Goal: Task Accomplishment & Management: Manage account settings

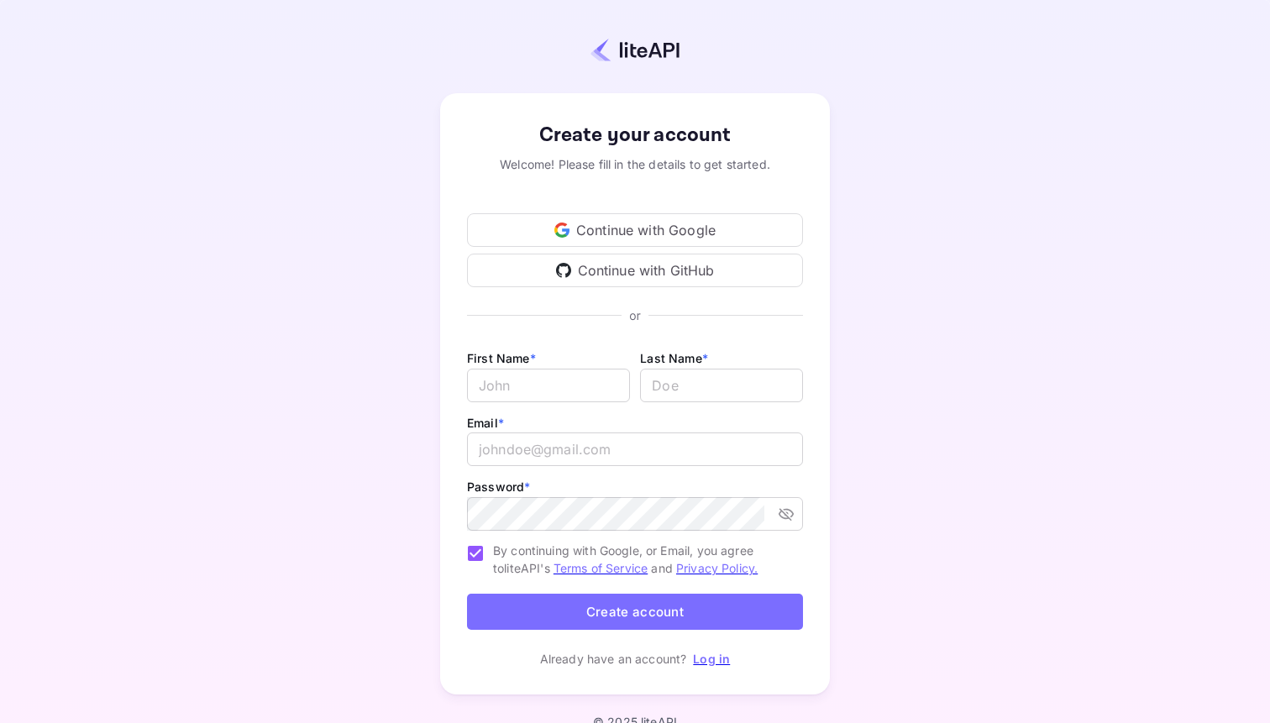
click at [695, 265] on div "Continue with GitHub" at bounding box center [635, 271] width 336 height 34
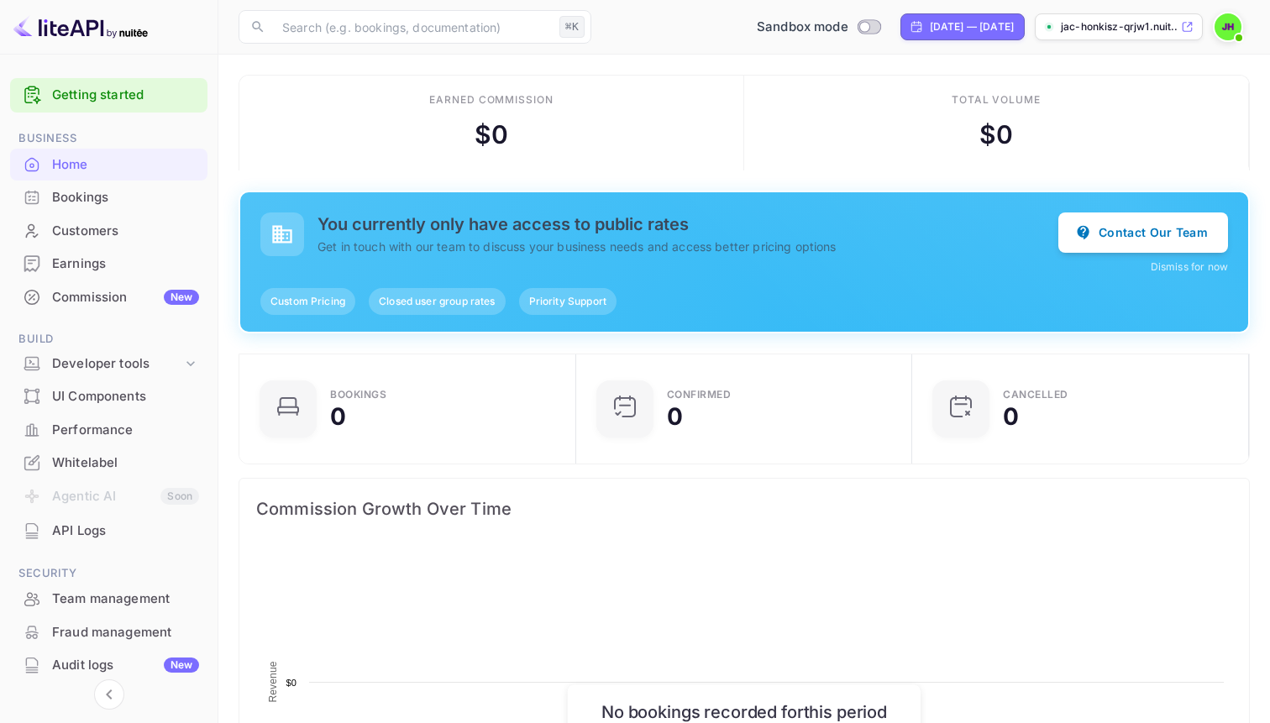
scroll to position [273, 327]
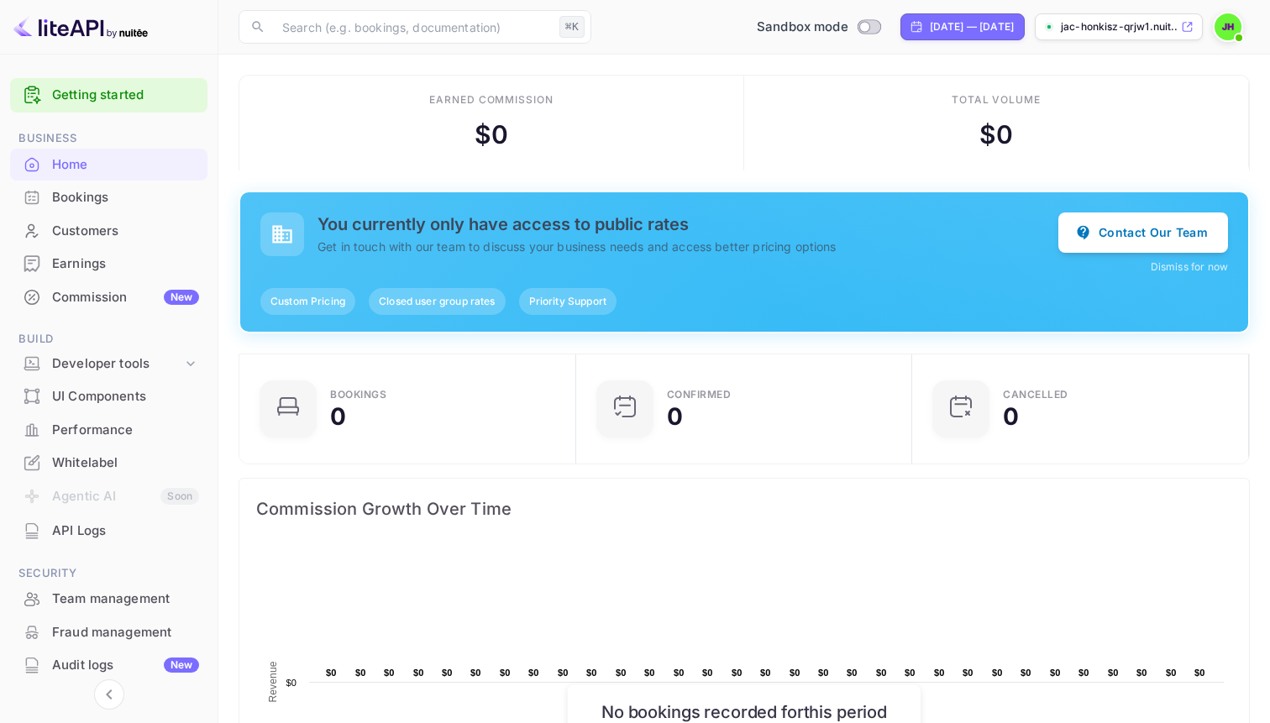
click at [831, 17] on div "Sandbox mode" at bounding box center [819, 27] width 144 height 26
click at [847, 23] on input "Switch to Production mode" at bounding box center [864, 26] width 34 height 11
checkbox input "false"
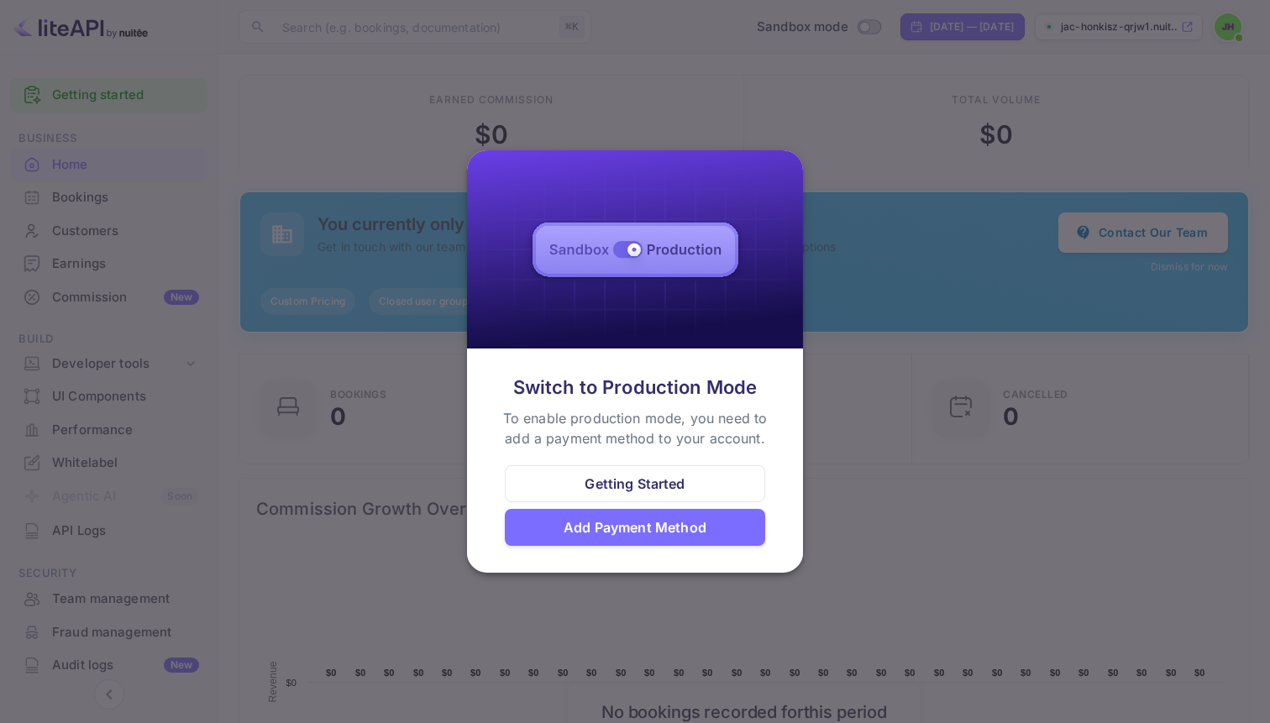
click at [939, 429] on div at bounding box center [635, 361] width 1270 height 723
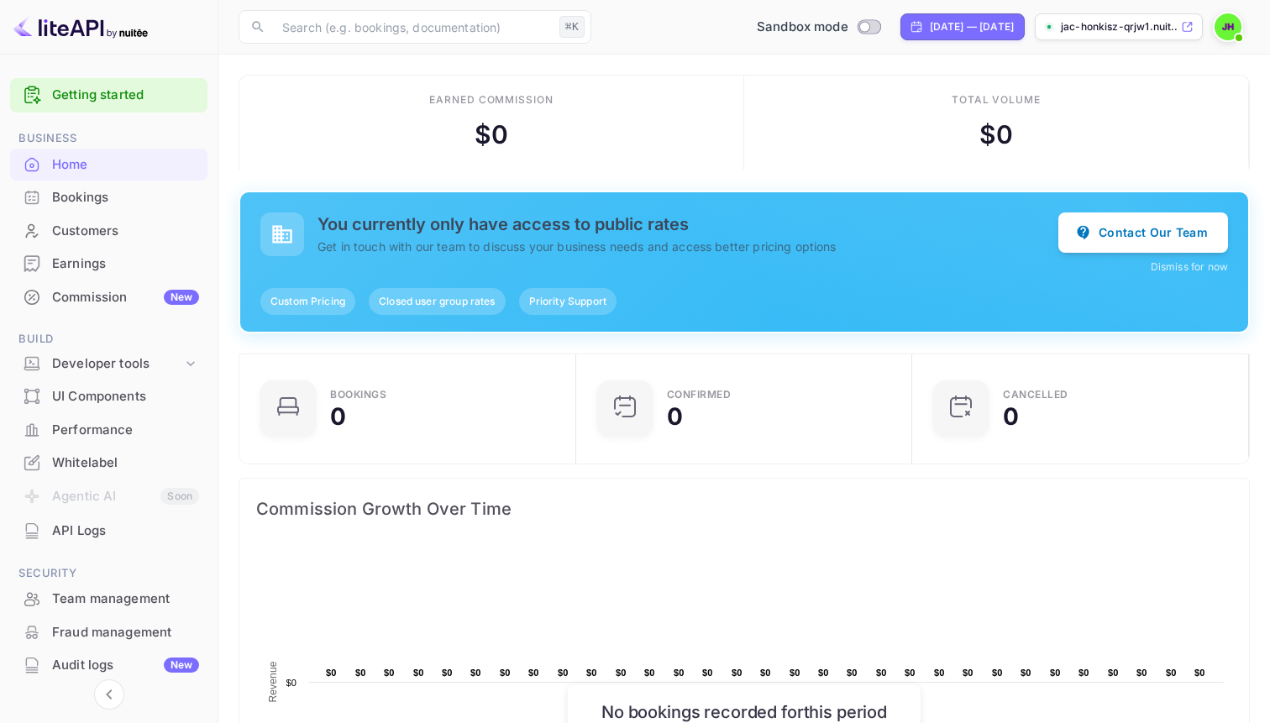
click at [71, 536] on div "API Logs" at bounding box center [125, 531] width 147 height 19
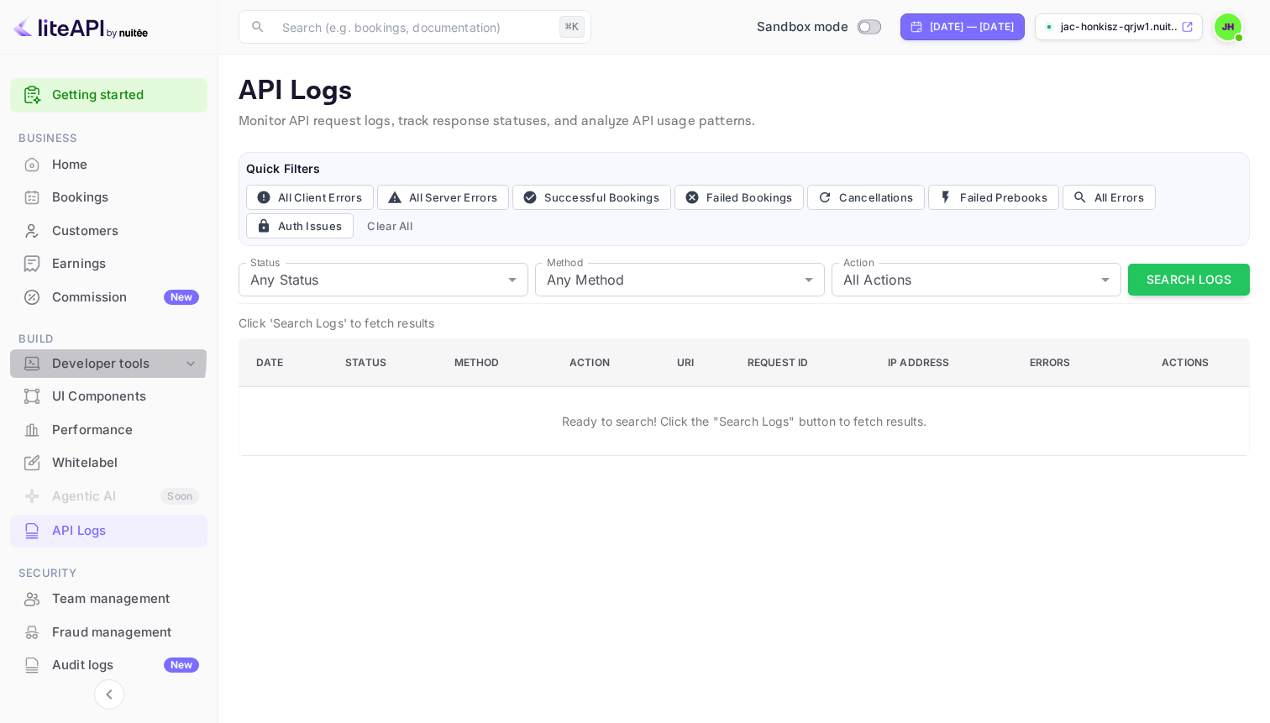
click at [63, 356] on div "Developer tools" at bounding box center [117, 363] width 130 height 19
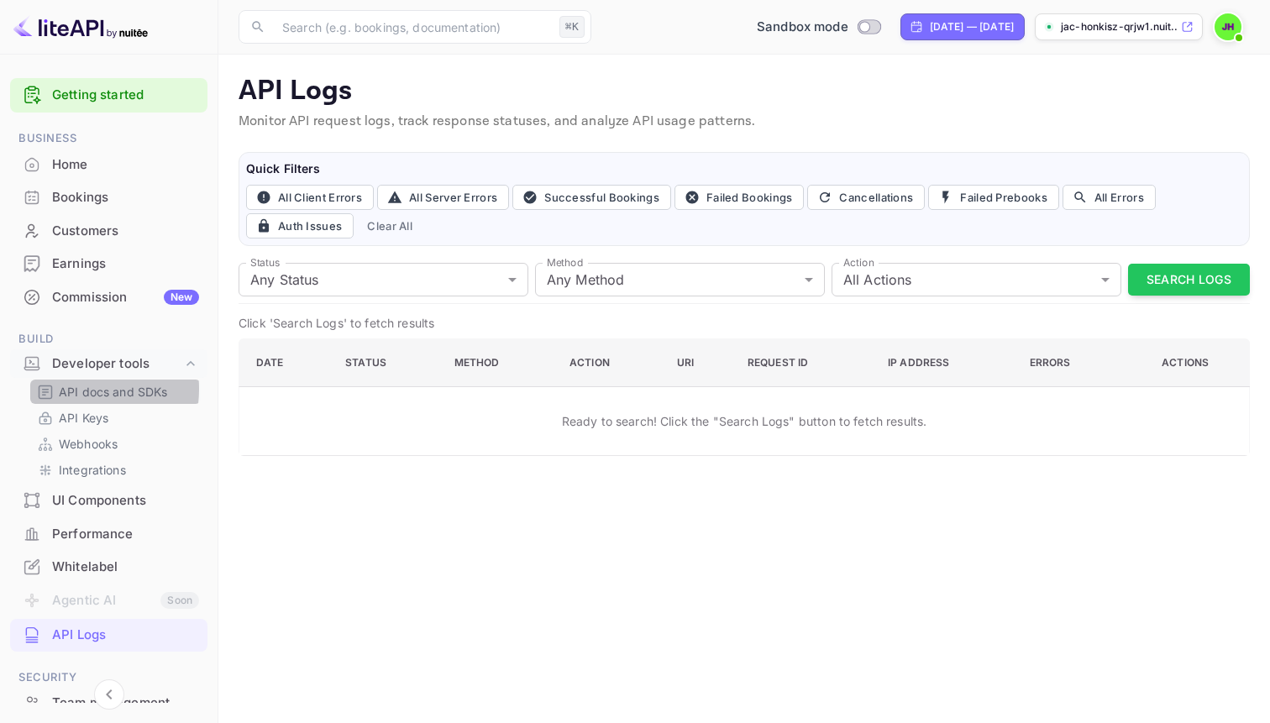
click at [67, 389] on p "API docs and SDKs" at bounding box center [113, 392] width 109 height 18
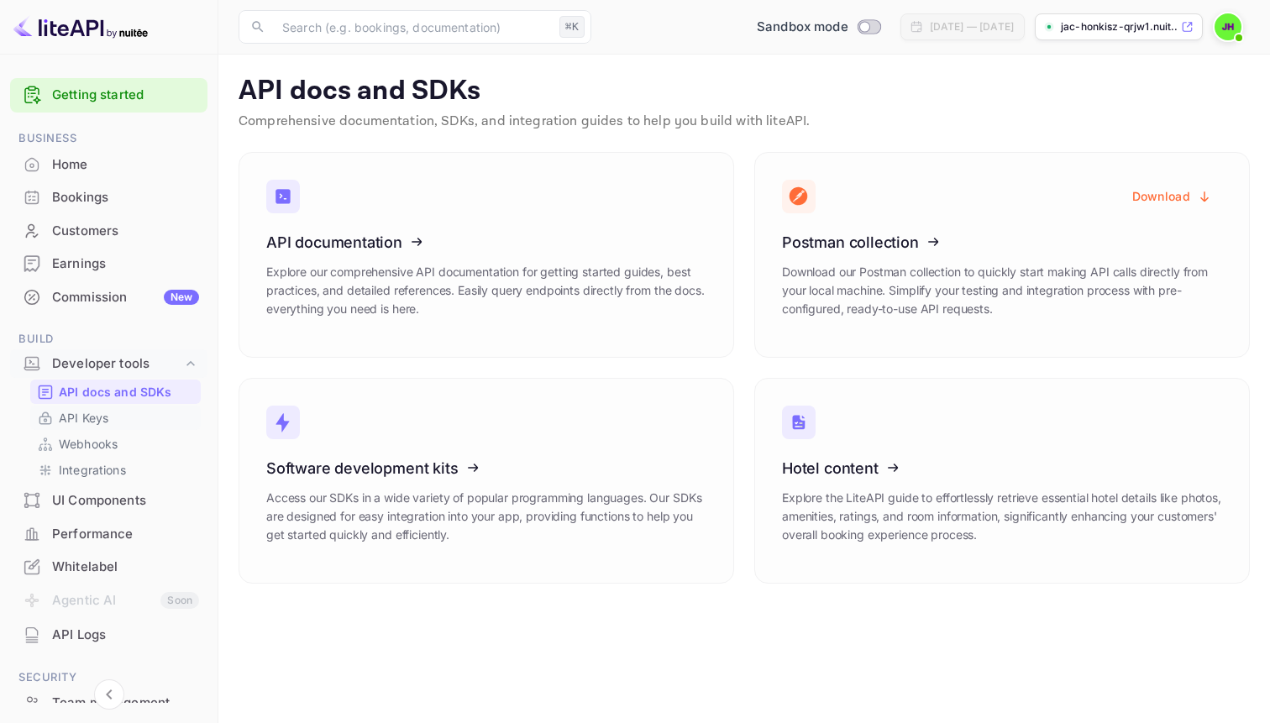
click at [67, 414] on p "API Keys" at bounding box center [84, 418] width 50 height 18
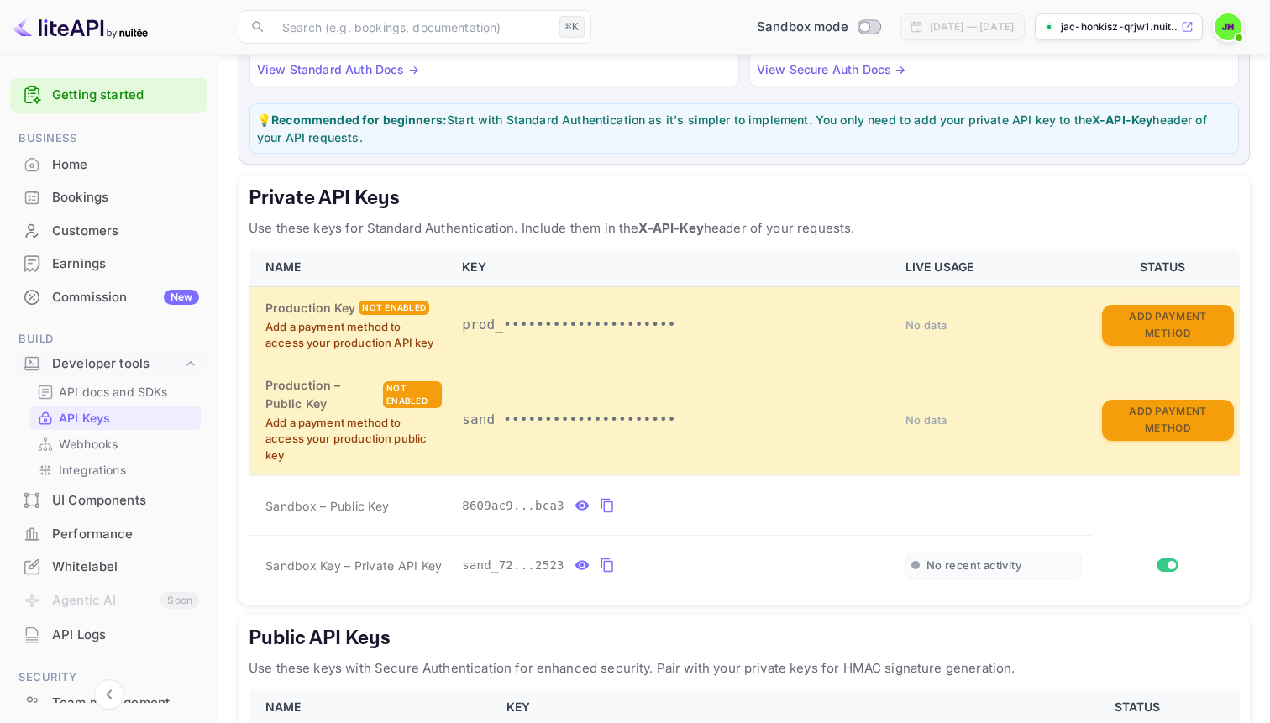
scroll to position [181, 0]
click at [77, 448] on p "Webhooks" at bounding box center [88, 444] width 59 height 18
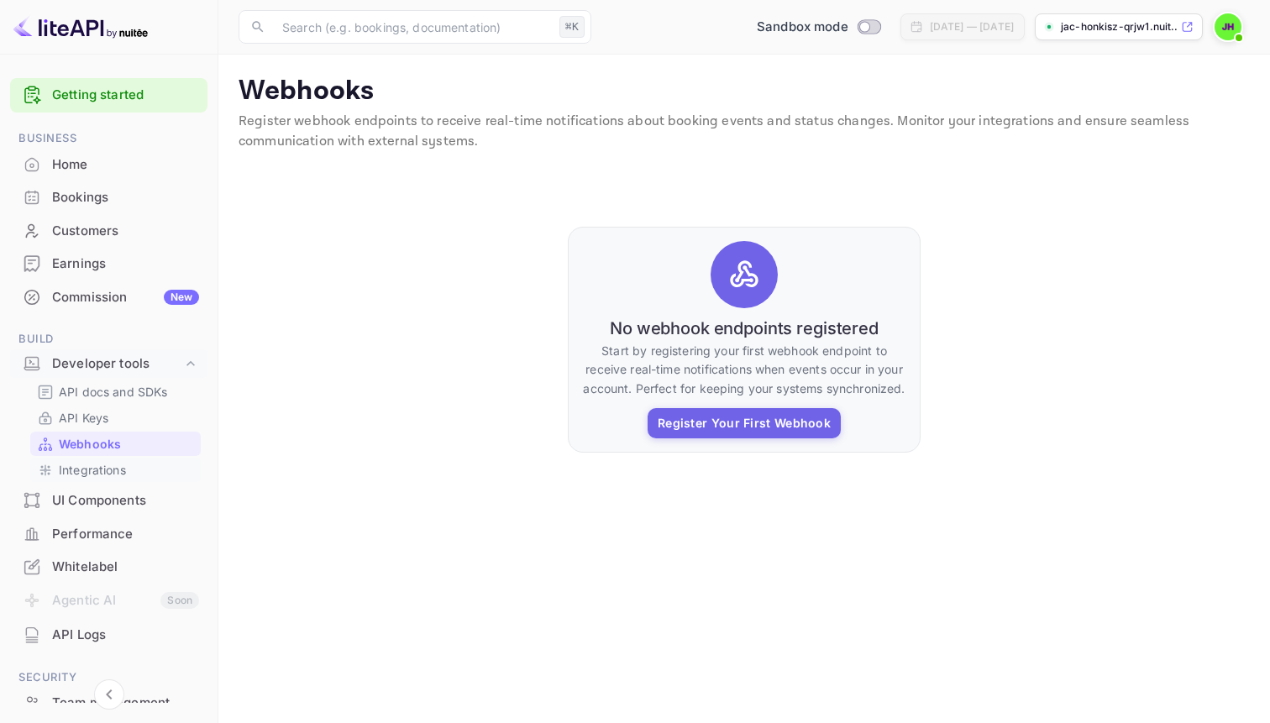
click at [79, 469] on p "Integrations" at bounding box center [92, 470] width 67 height 18
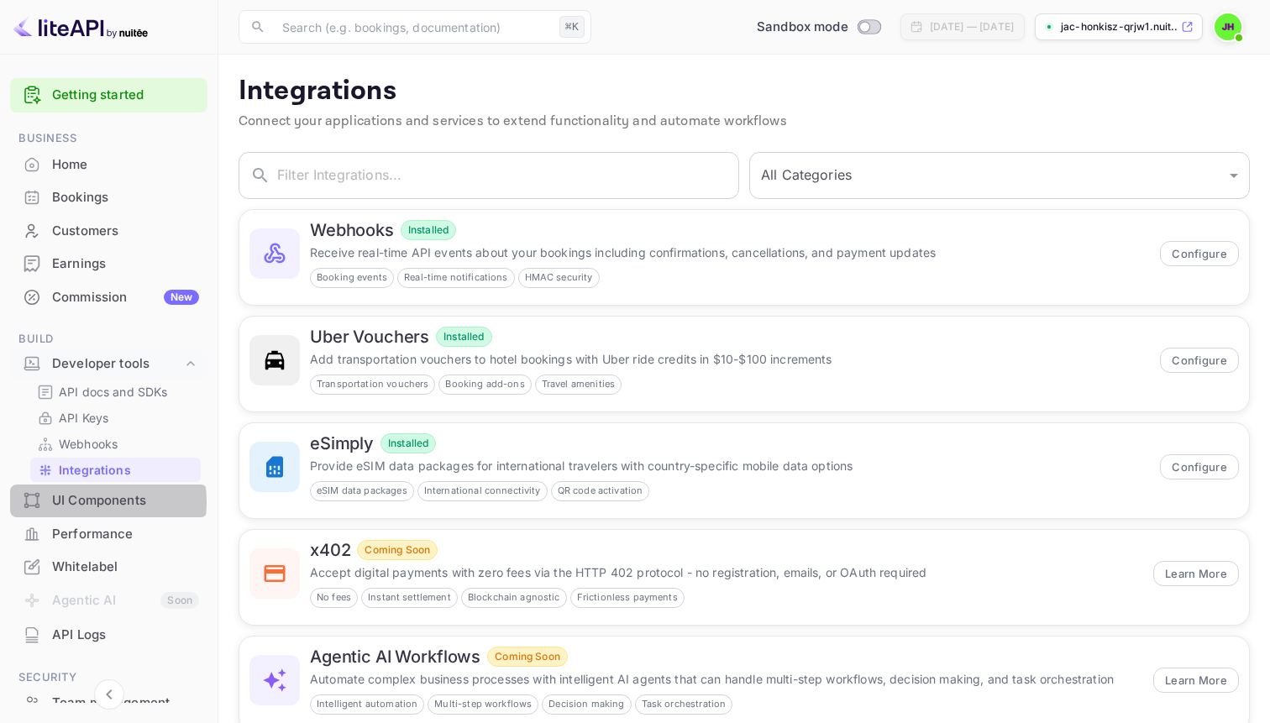
click at [72, 502] on div "UI Components" at bounding box center [125, 500] width 147 height 19
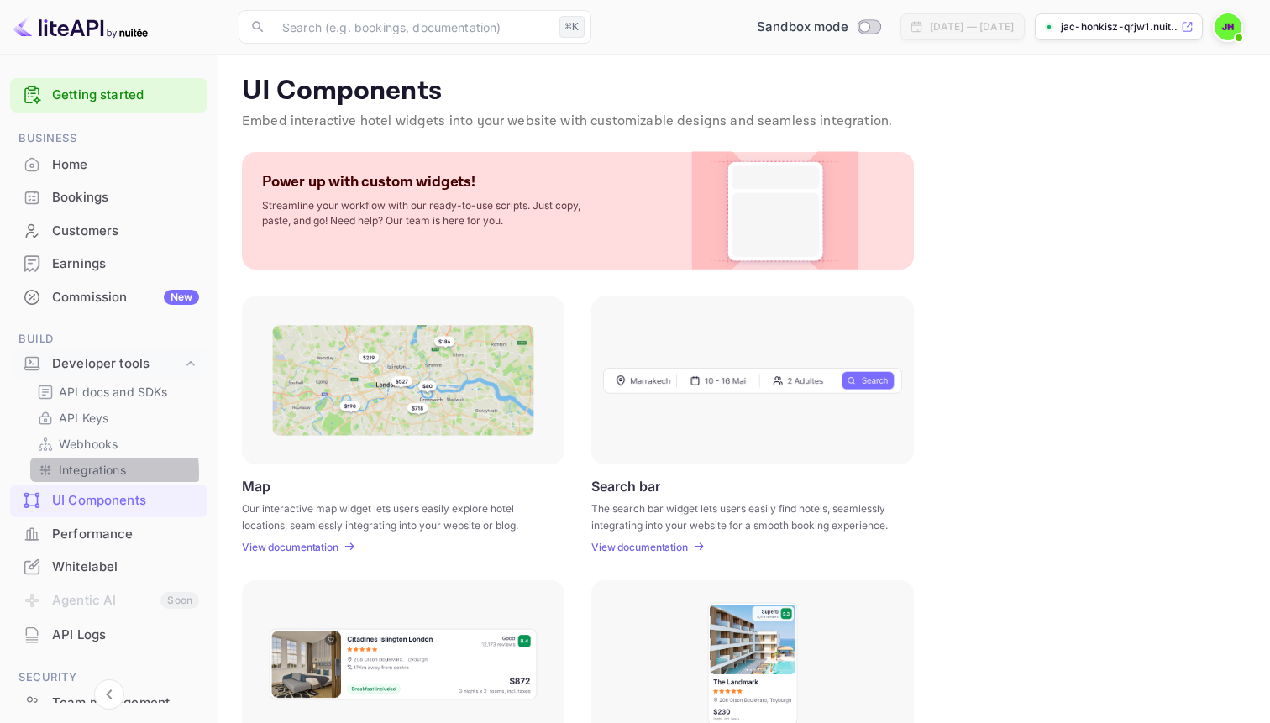
click at [71, 473] on p "Integrations" at bounding box center [92, 470] width 67 height 18
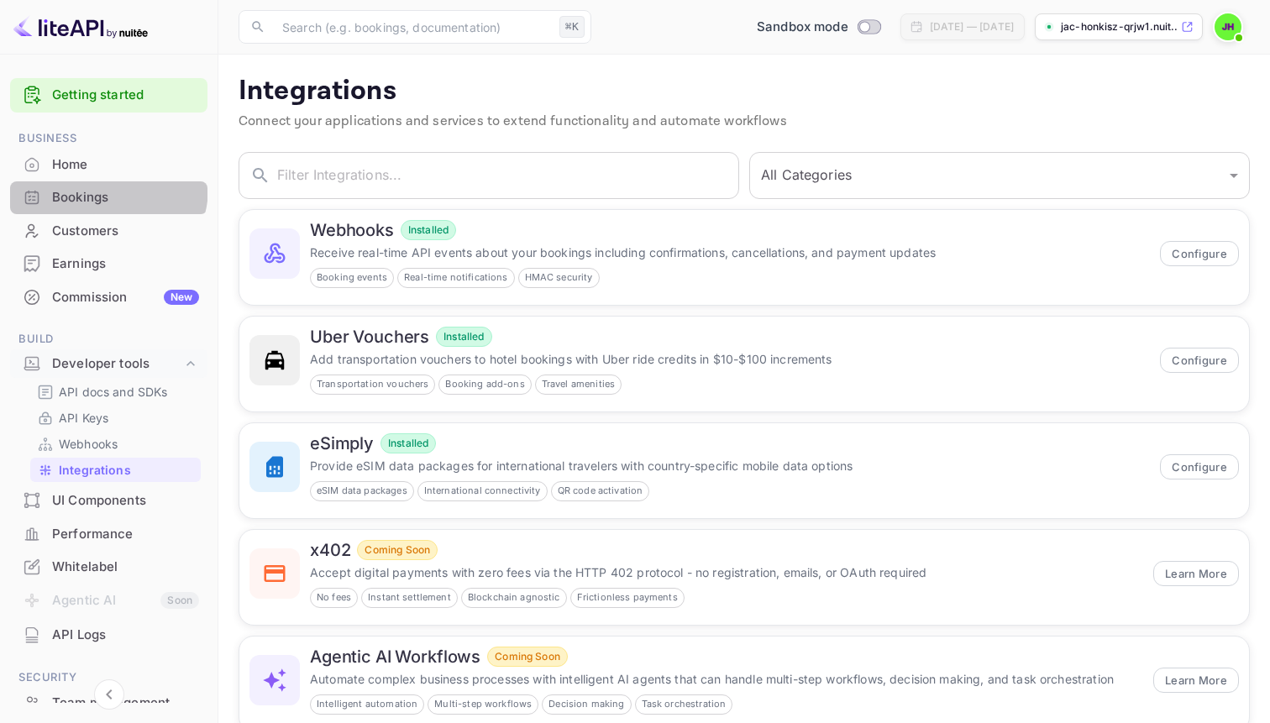
click at [99, 187] on div "Bookings" at bounding box center [108, 197] width 197 height 33
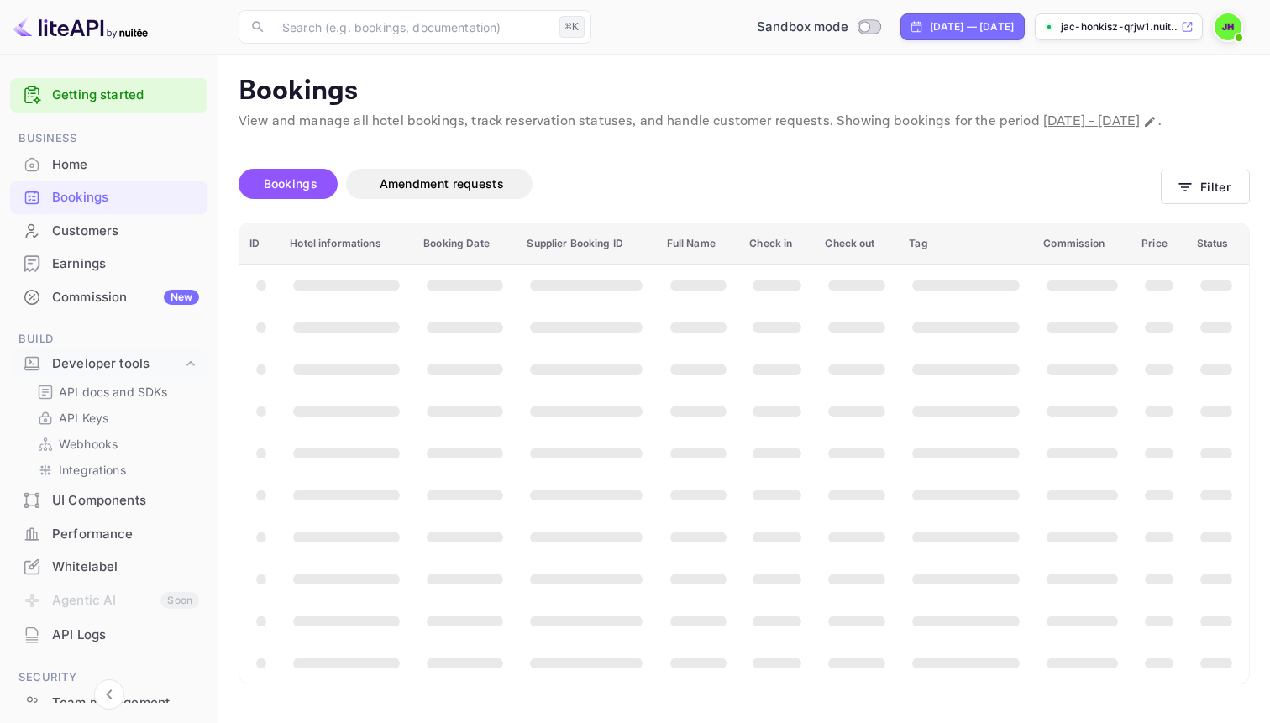
click at [95, 175] on div "Home" at bounding box center [108, 165] width 197 height 33
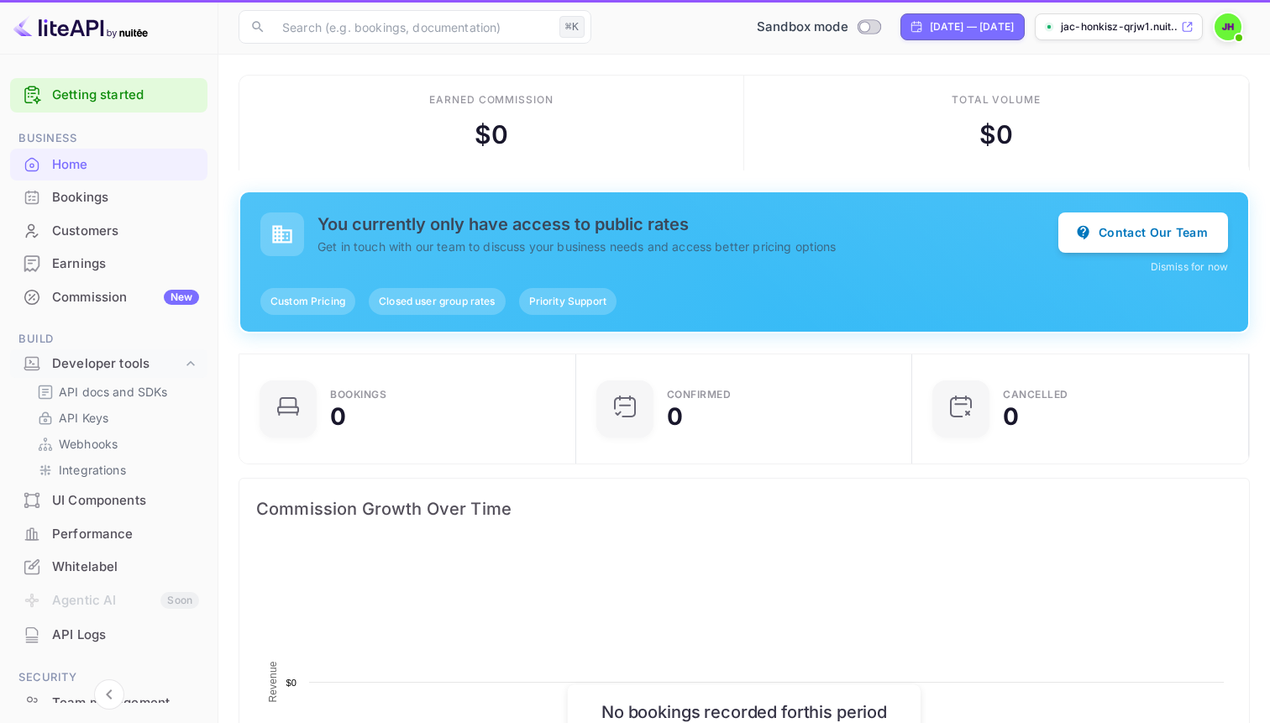
scroll to position [273, 327]
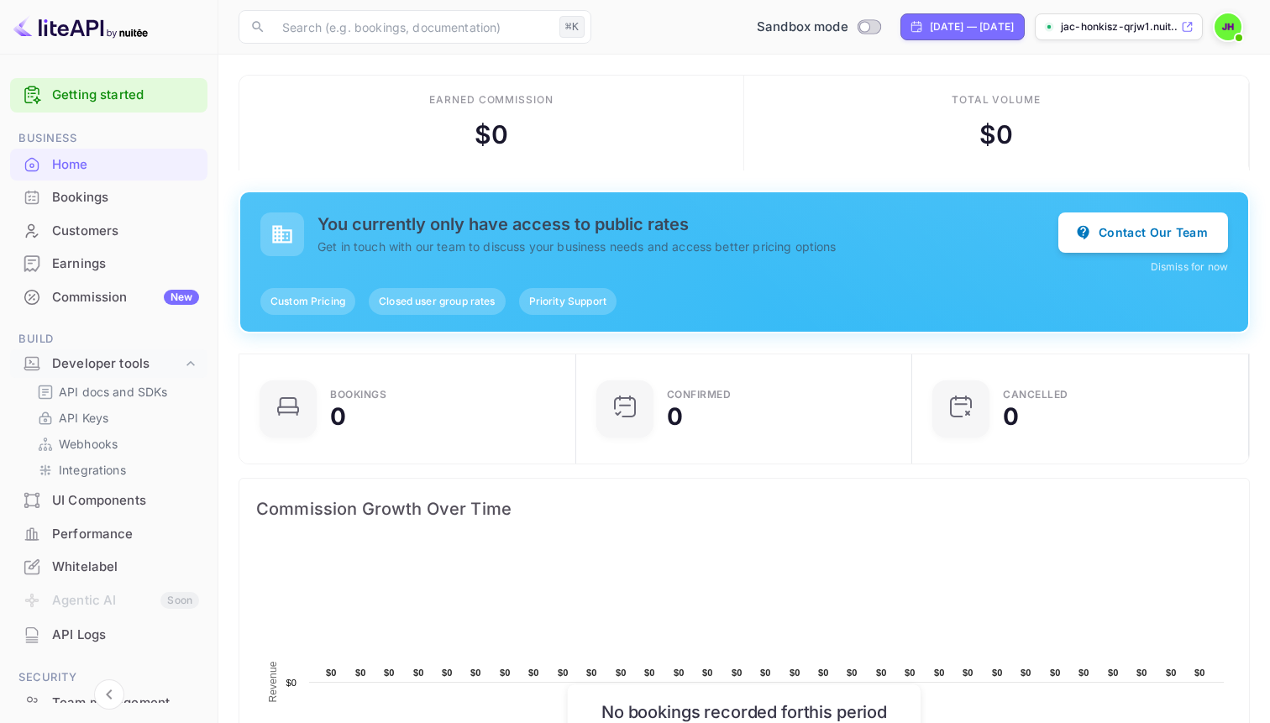
click at [98, 191] on div "Bookings" at bounding box center [125, 197] width 147 height 19
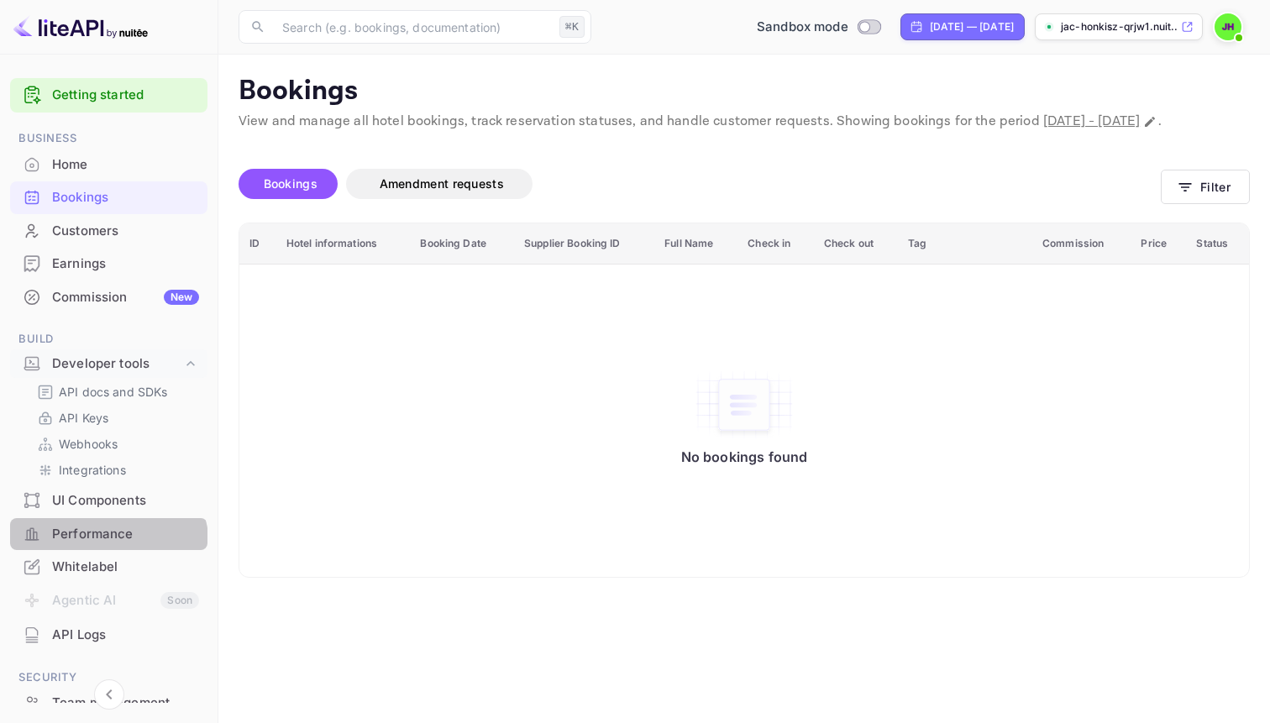
click at [104, 548] on div "Performance" at bounding box center [108, 534] width 197 height 33
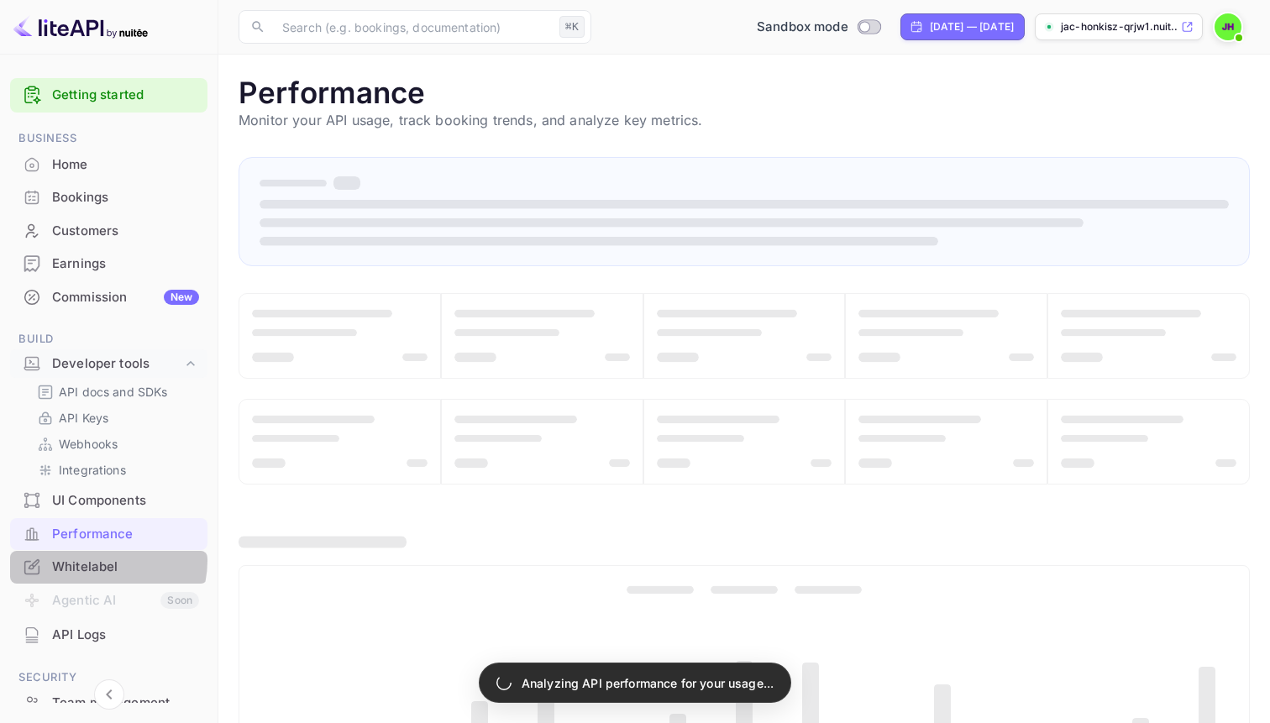
click at [104, 561] on div "Whitelabel" at bounding box center [125, 567] width 147 height 19
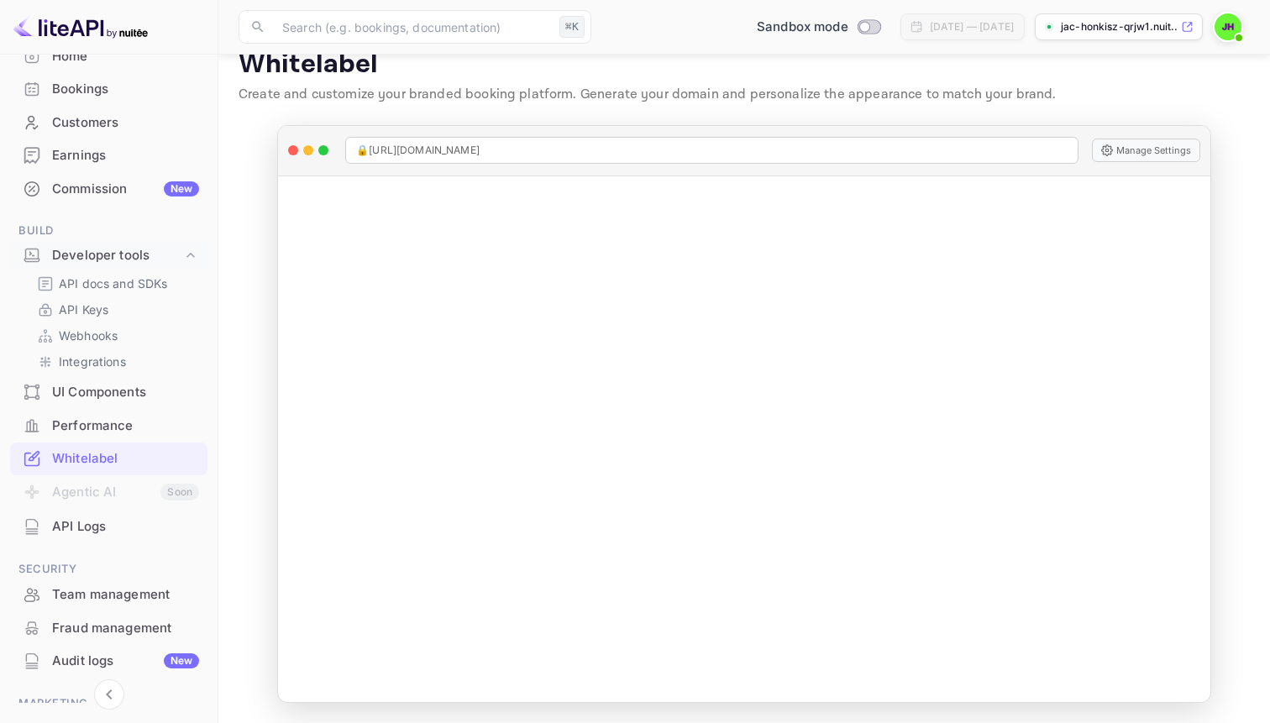
scroll to position [111, 0]
click at [96, 420] on div "Performance" at bounding box center [125, 423] width 147 height 19
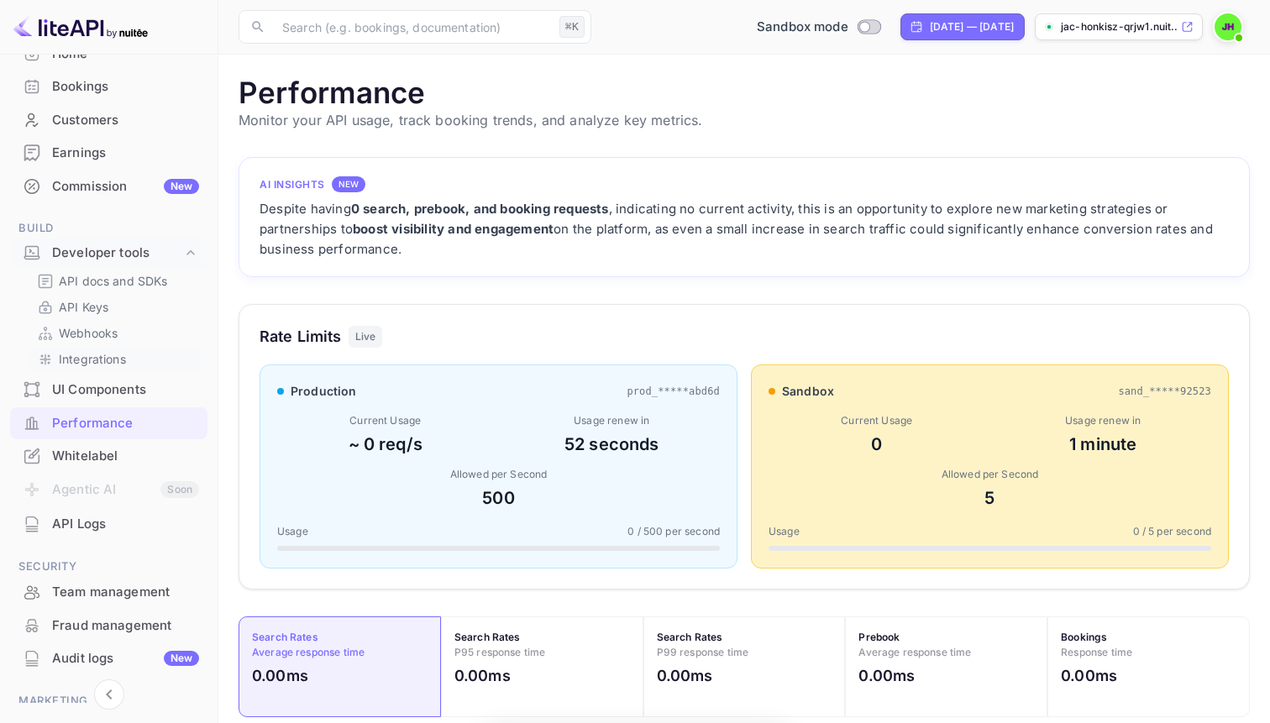
scroll to position [433, 1011]
click at [111, 364] on p "Integrations" at bounding box center [92, 359] width 67 height 18
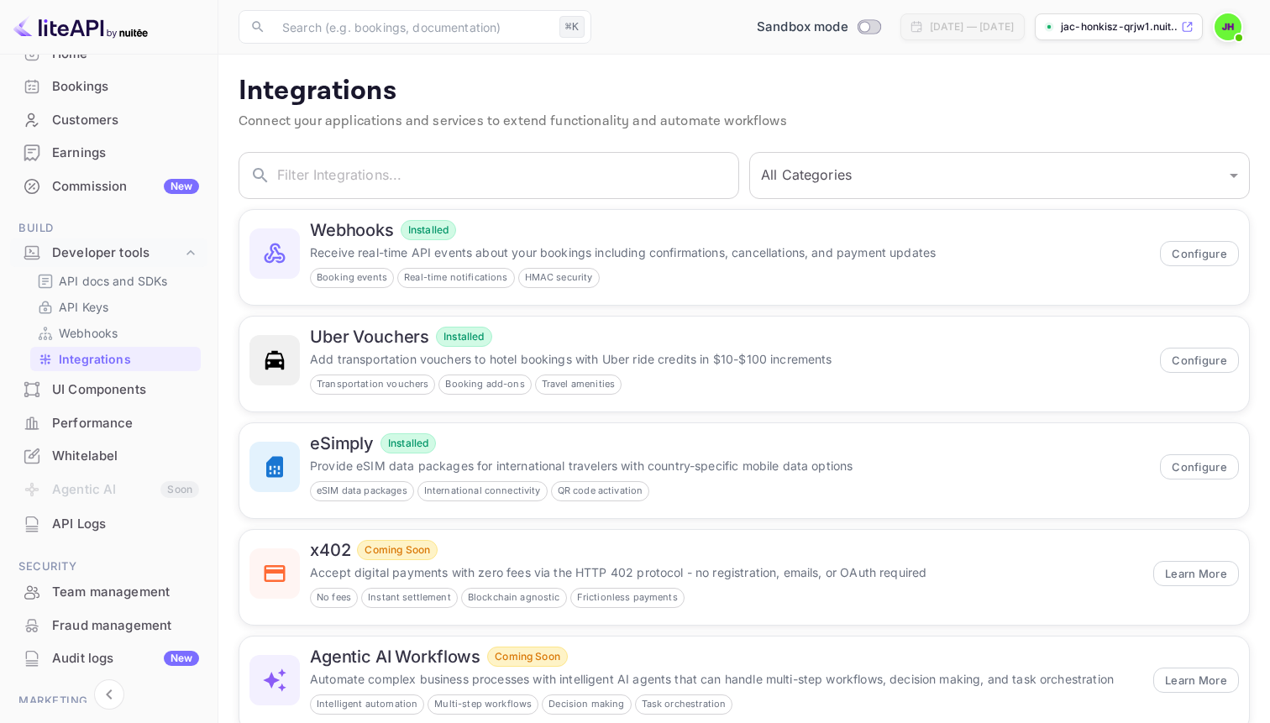
click at [104, 390] on div "UI Components" at bounding box center [125, 389] width 147 height 19
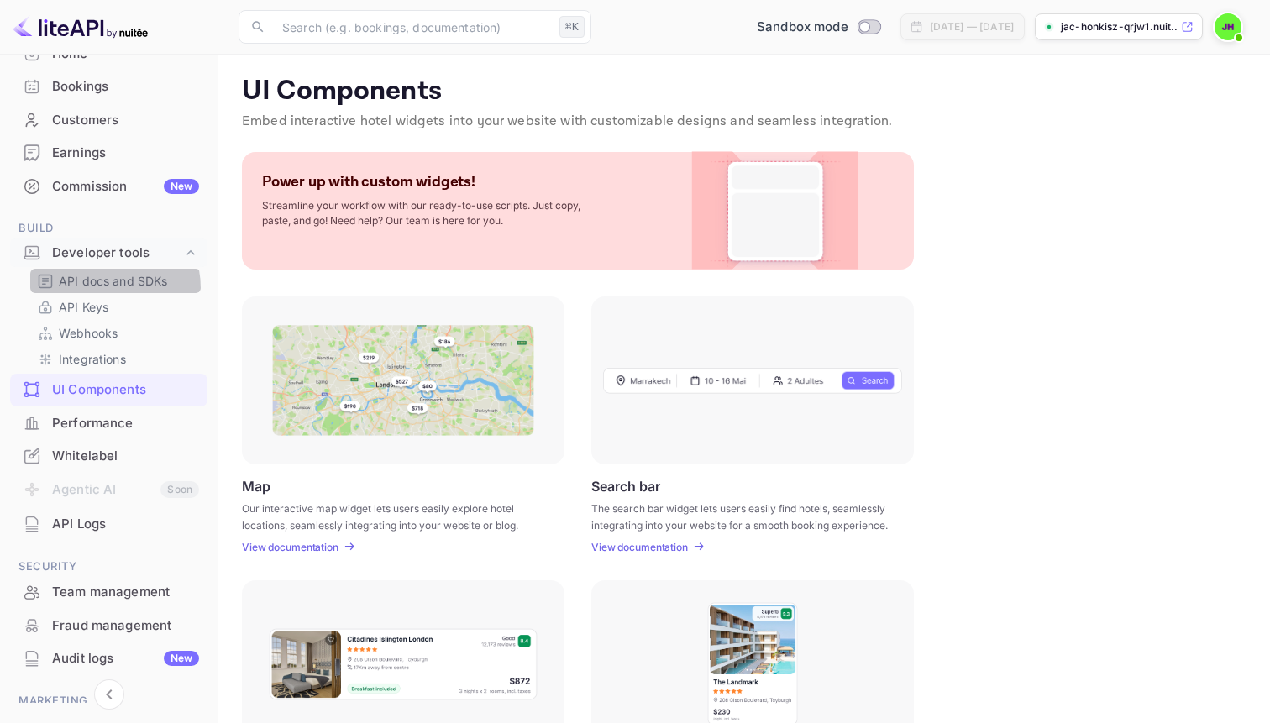
click at [87, 290] on div "API docs and SDKs" at bounding box center [115, 281] width 170 height 24
click at [87, 289] on p "API docs and SDKs" at bounding box center [113, 281] width 109 height 18
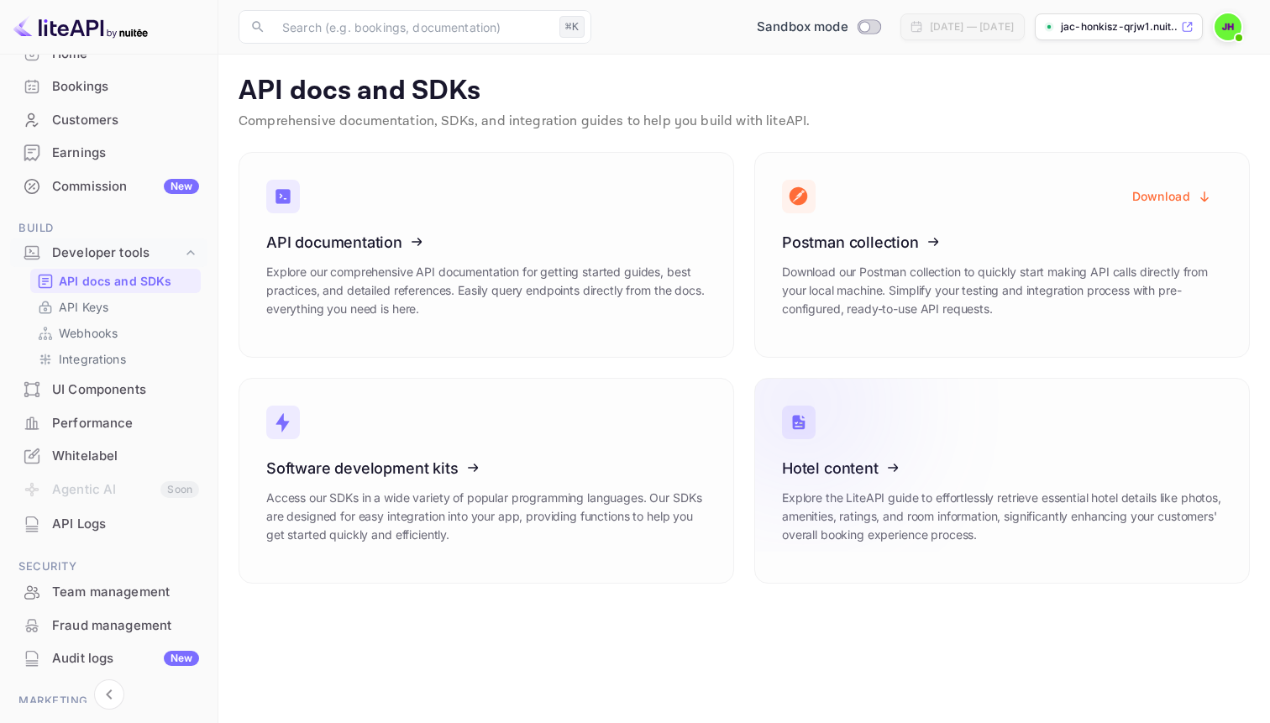
click at [928, 463] on icon at bounding box center [885, 465] width 261 height 173
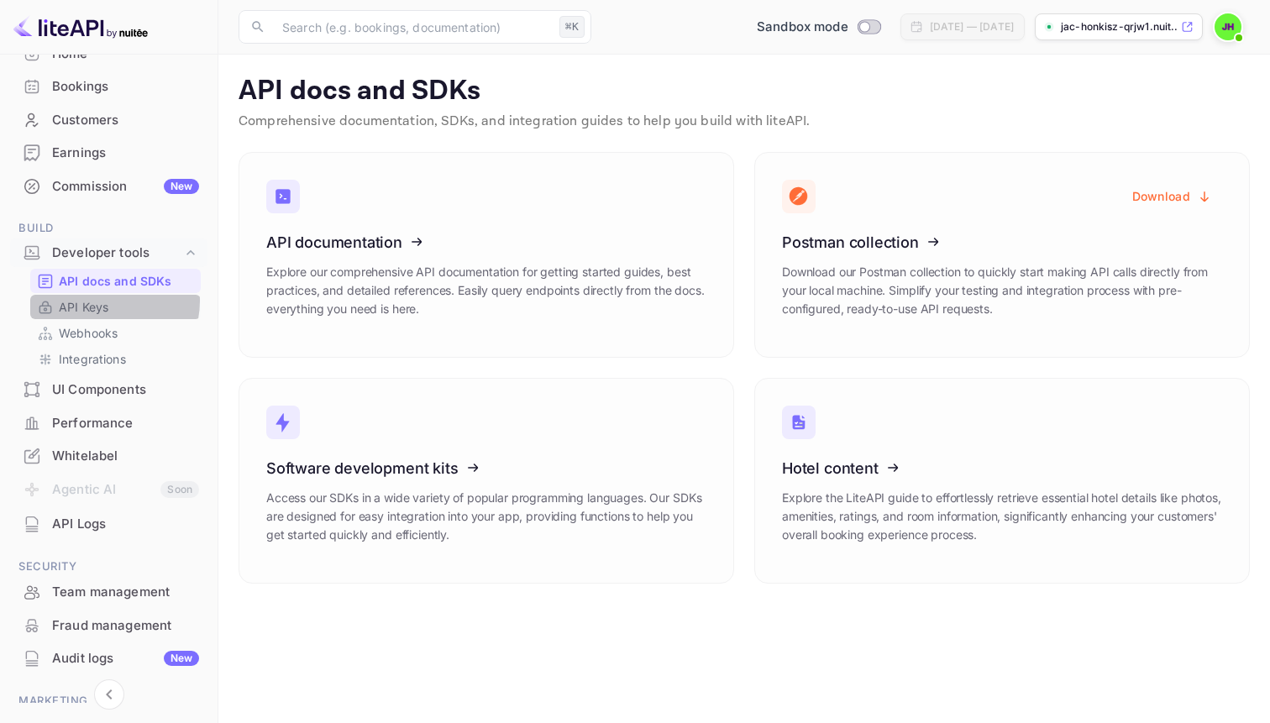
click at [98, 301] on p "API Keys" at bounding box center [84, 307] width 50 height 18
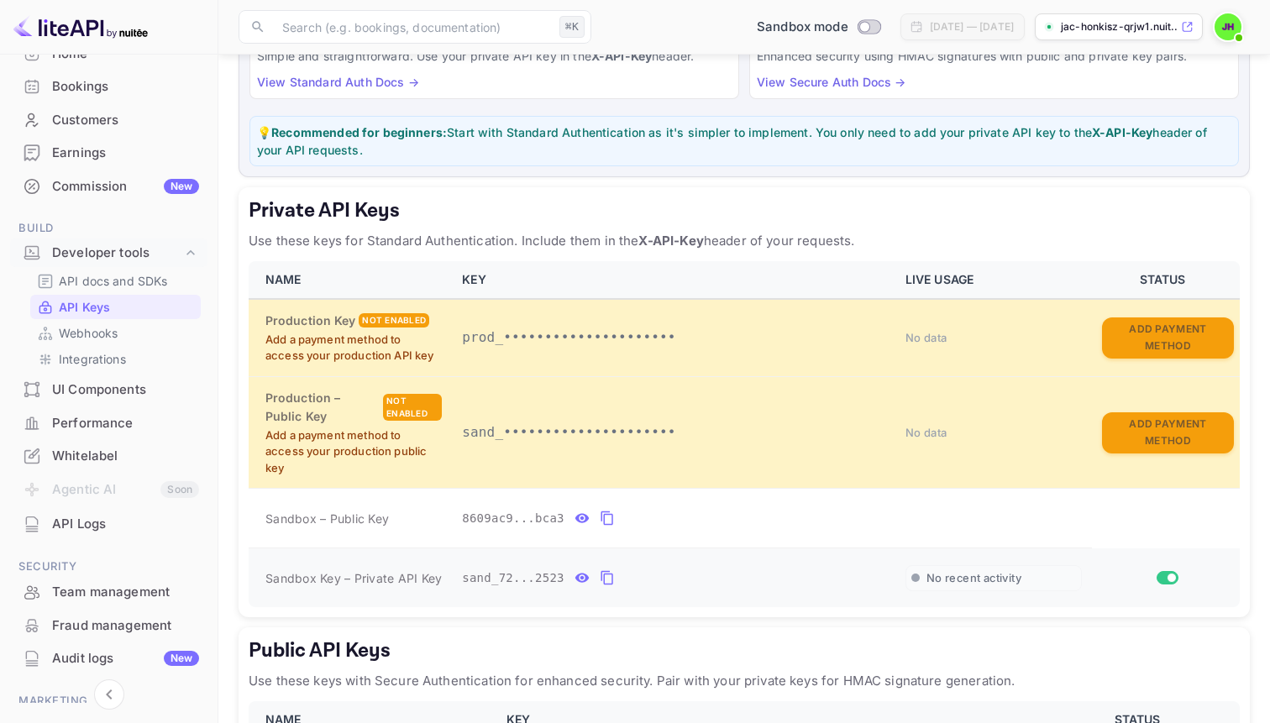
scroll to position [190, 0]
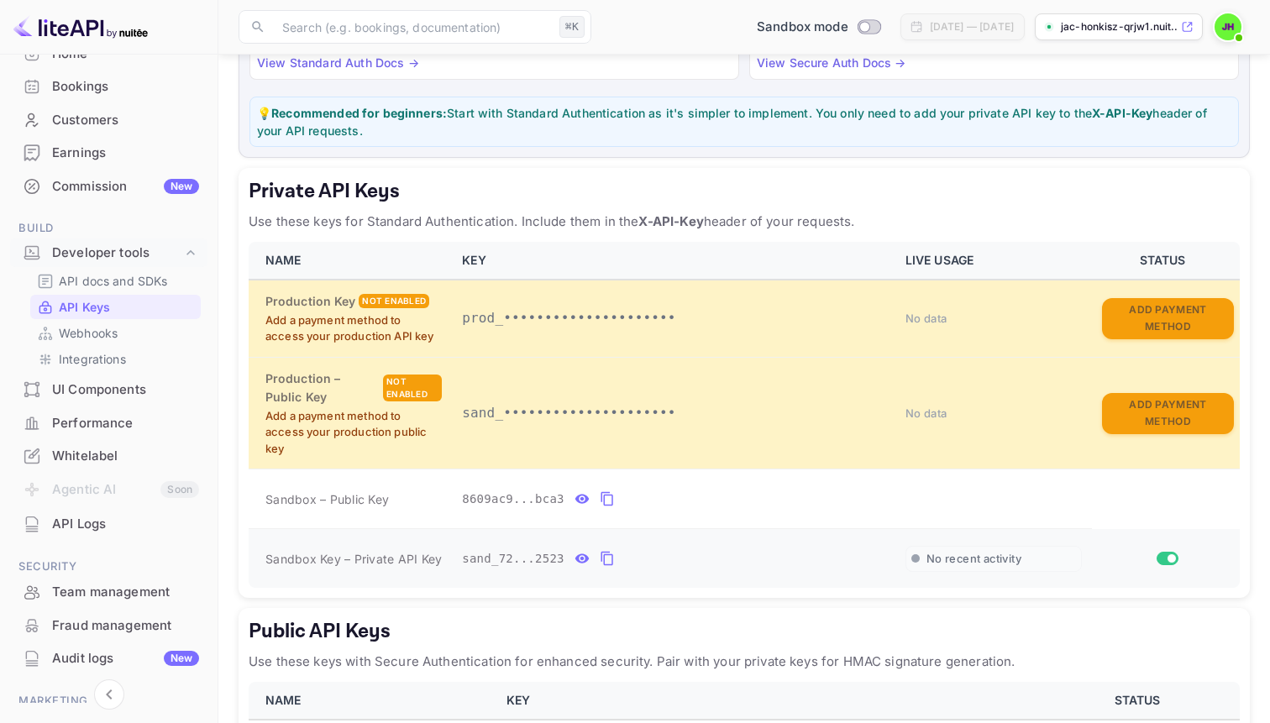
click at [602, 558] on icon "private api keys table" at bounding box center [607, 558] width 15 height 20
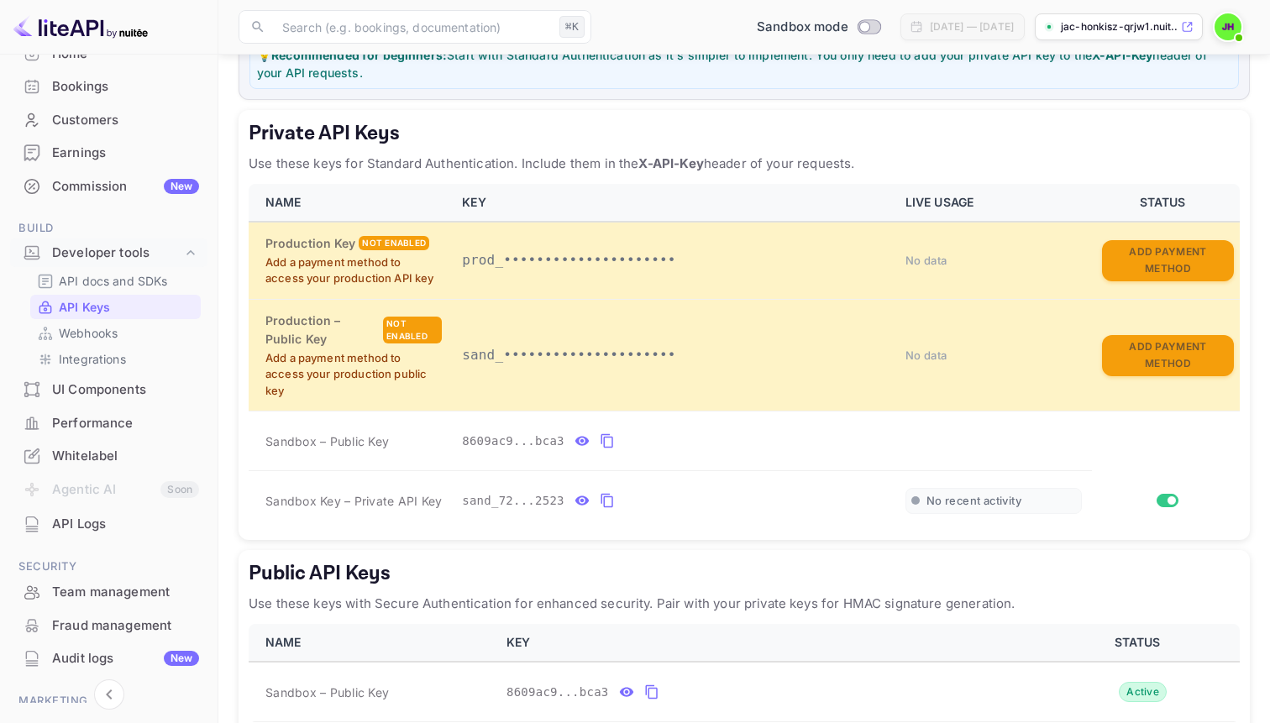
scroll to position [255, 0]
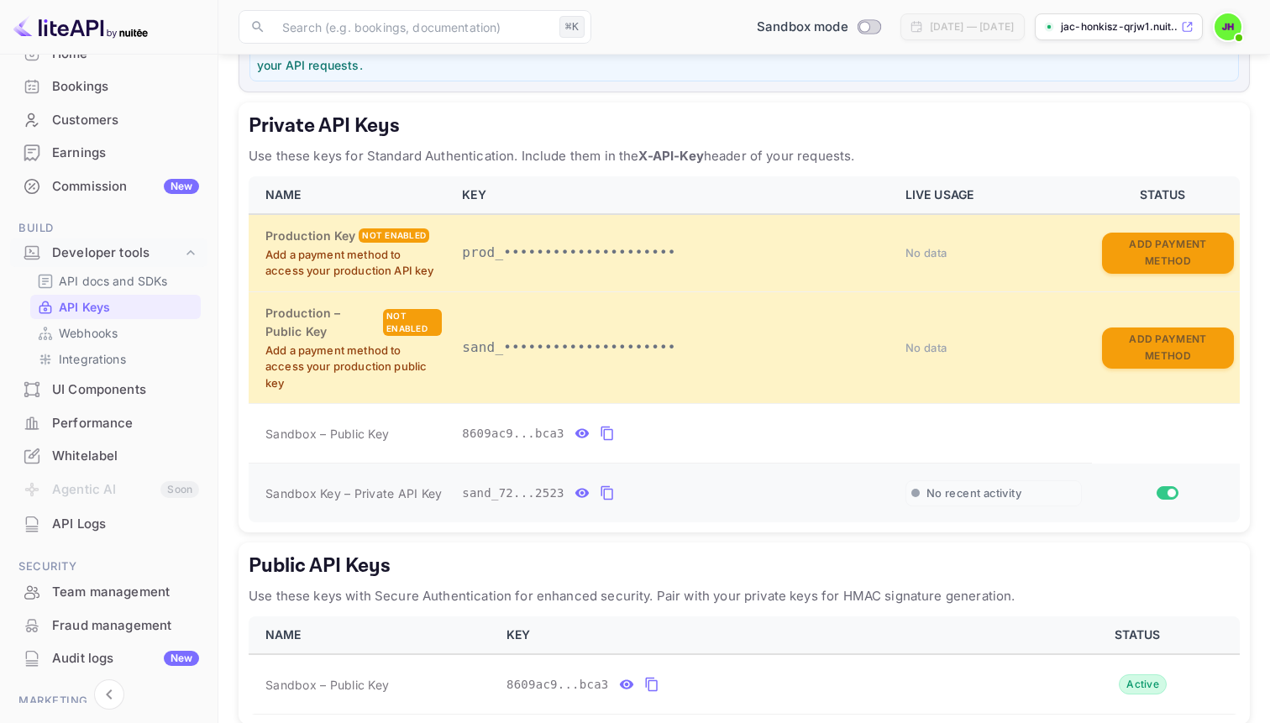
click at [613, 495] on icon "private api keys table" at bounding box center [607, 493] width 15 height 20
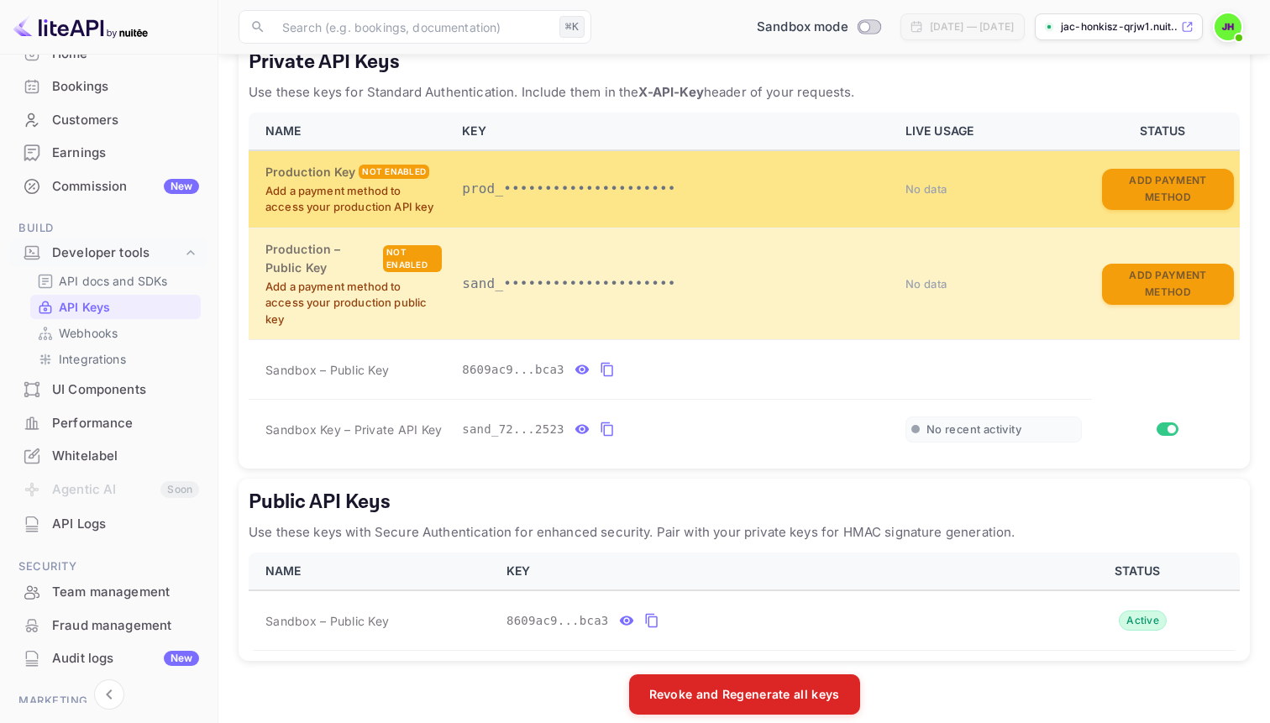
scroll to position [338, 0]
